Goal: Find specific page/section: Find specific page/section

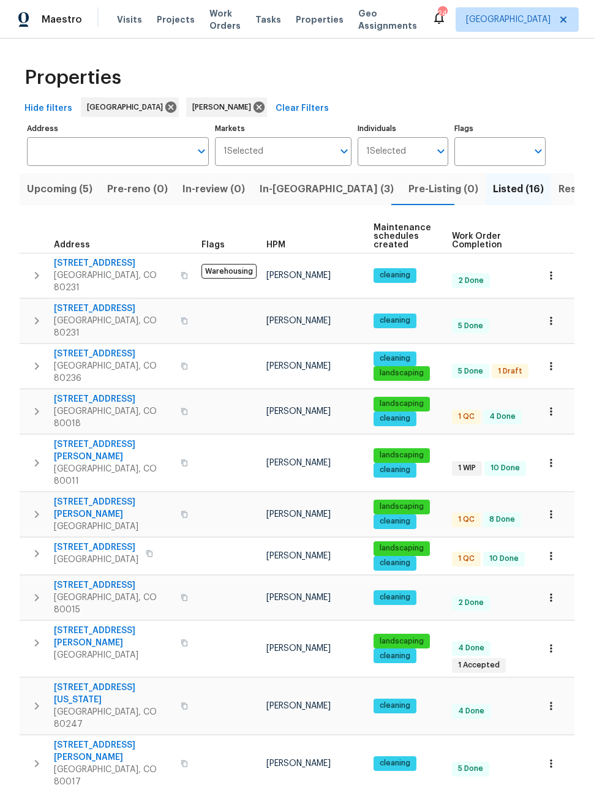
click at [558, 190] on span "Resale (10)" at bounding box center [584, 189] width 53 height 17
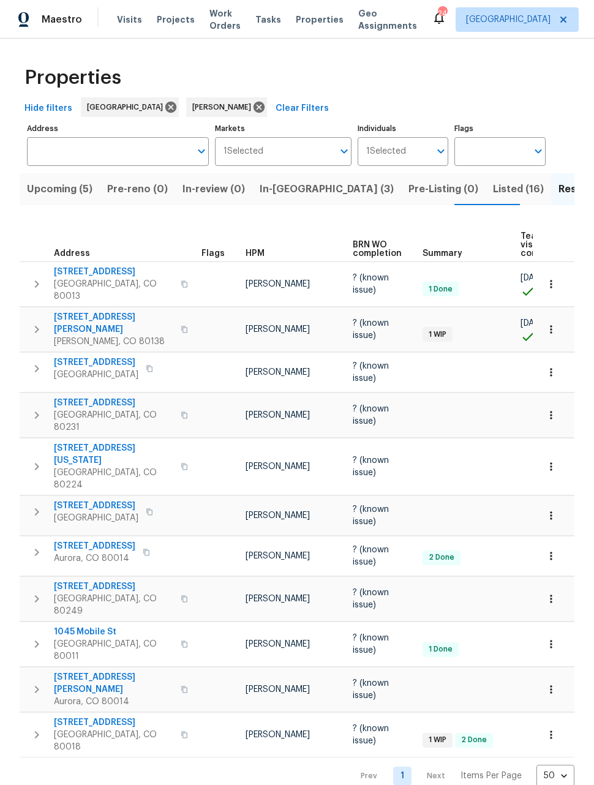
click at [552, 593] on icon "button" at bounding box center [551, 599] width 12 height 12
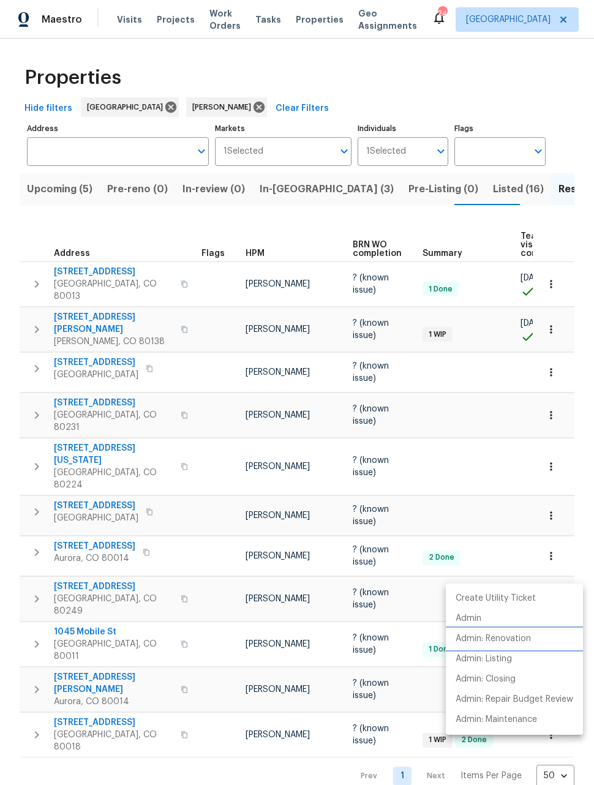
click at [508, 640] on p "Admin: Renovation" at bounding box center [493, 638] width 75 height 13
click at [81, 554] on div at bounding box center [297, 392] width 594 height 785
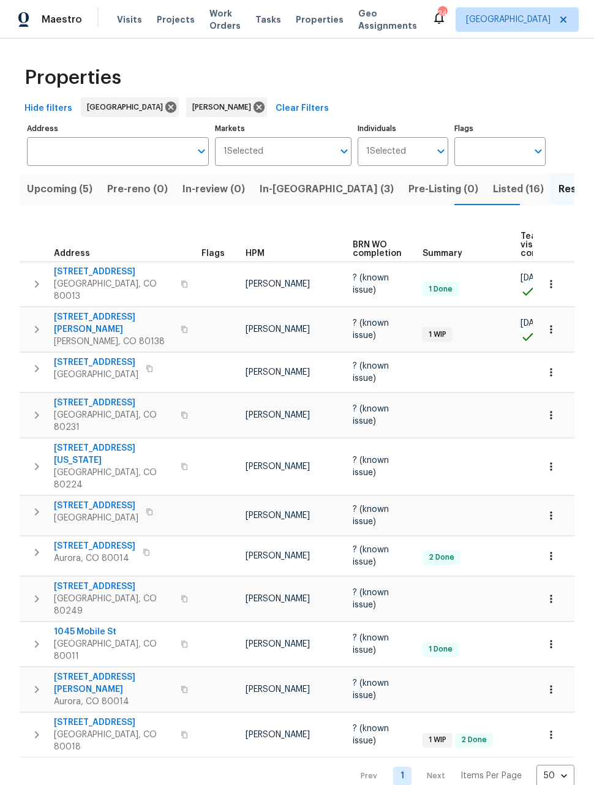
click at [91, 580] on span "18951 E 43rd Ave" at bounding box center [113, 586] width 119 height 12
click at [104, 580] on span "18951 E 43rd Ave" at bounding box center [113, 586] width 119 height 12
click at [97, 580] on span "18951 E 43rd Ave" at bounding box center [113, 586] width 119 height 12
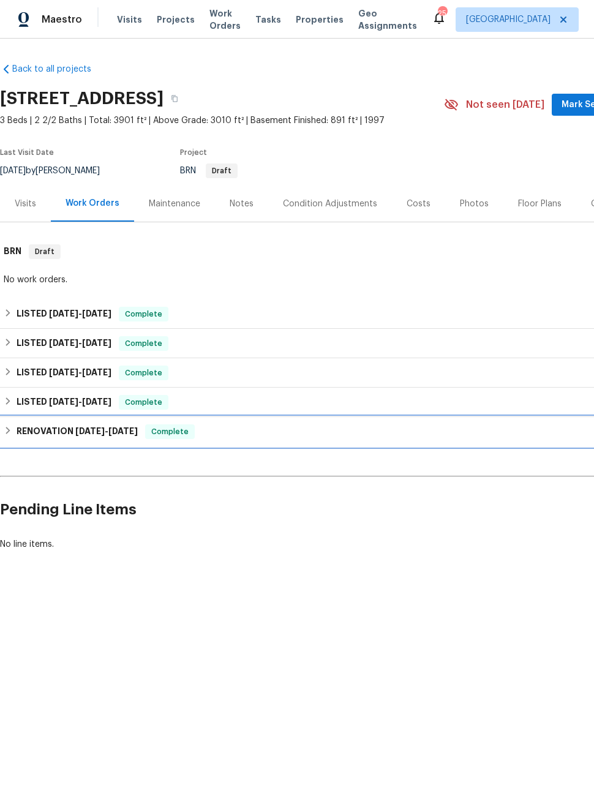
click at [18, 424] on div "RENOVATION [DATE] - [DATE] Complete" at bounding box center [346, 431] width 692 height 29
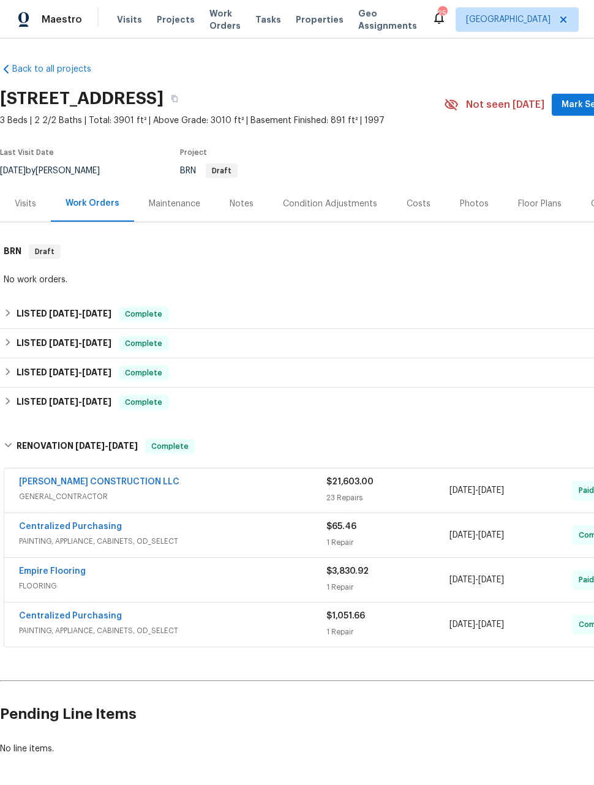
click at [81, 484] on link "[PERSON_NAME] CONSTRUCTION LLC" at bounding box center [99, 482] width 160 height 9
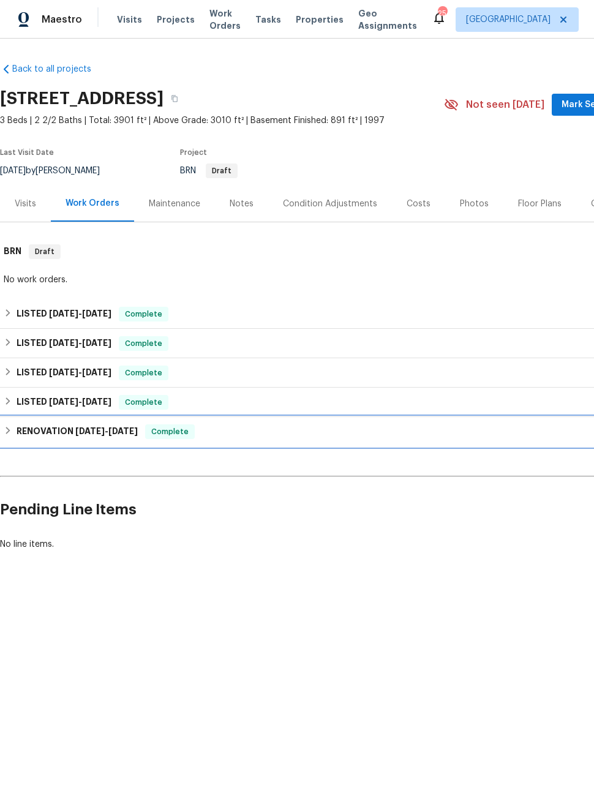
click at [19, 432] on h6 "RENOVATION 3/25/25 - 4/16/25" at bounding box center [77, 431] width 121 height 15
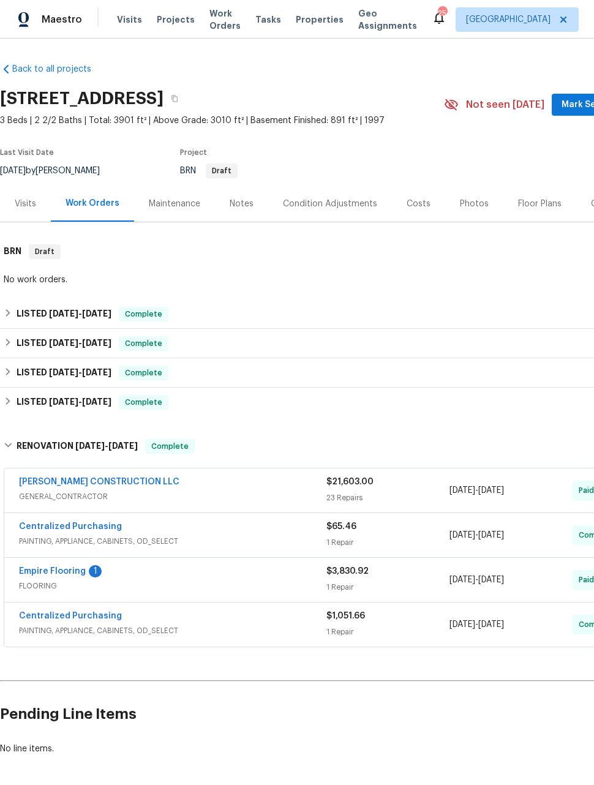
click at [84, 486] on link "[PERSON_NAME] CONSTRUCTION LLC" at bounding box center [99, 482] width 160 height 9
